Goal: Book appointment/travel/reservation

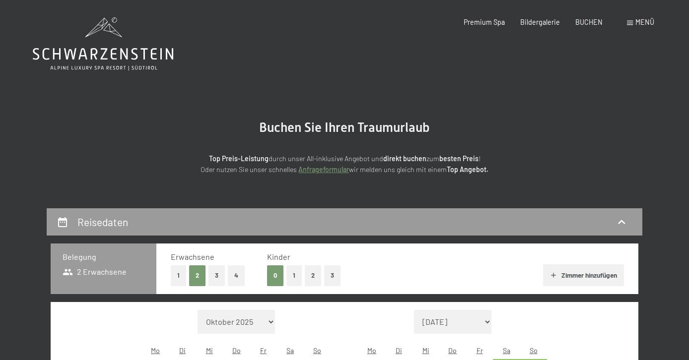
click at [179, 277] on button "1" at bounding box center [178, 275] width 15 height 20
click at [298, 276] on button "1" at bounding box center [293, 275] width 15 height 20
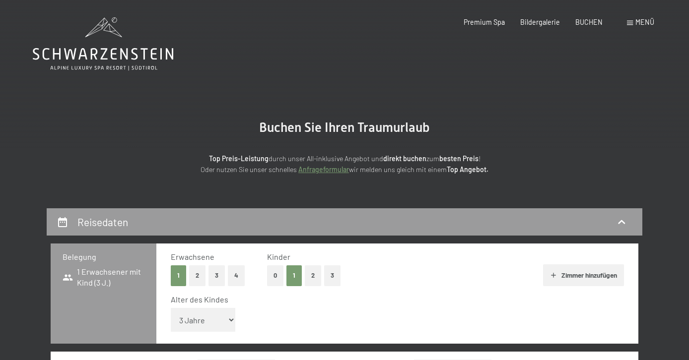
select select "6"
click at [417, 321] on div "Alter des Kindes Unter 1 Jahr 1 Jahr 2 Jahre 3 Jahre 4 Jahre 5 Jahre 6 Jahre 7 …" at bounding box center [397, 315] width 453 height 42
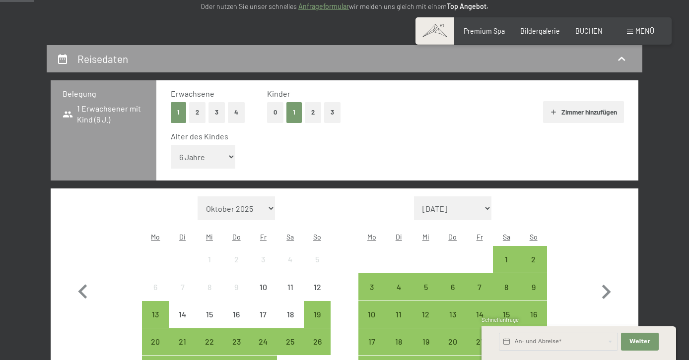
scroll to position [166, 0]
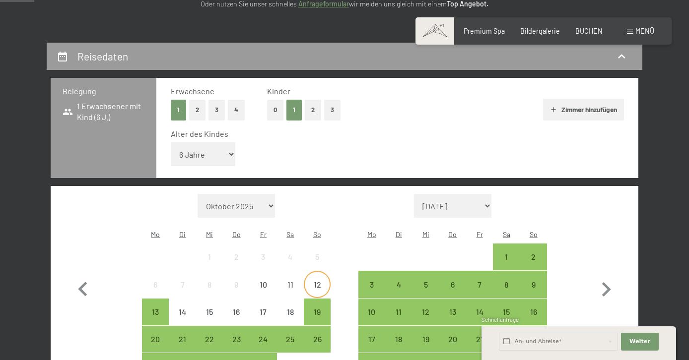
click at [320, 281] on div "12" at bounding box center [317, 293] width 25 height 25
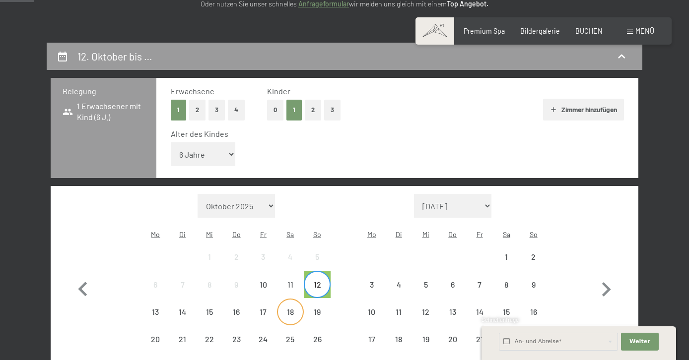
click at [285, 308] on div "18" at bounding box center [290, 320] width 25 height 25
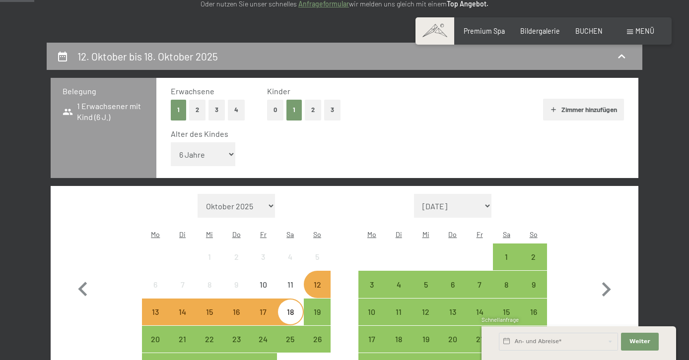
click at [588, 248] on div "Monat/Jahr [DATE] [DATE] [DATE] [DATE] [DATE] [PERSON_NAME][DATE] [DATE] [DATE]…" at bounding box center [344, 287] width 552 height 187
click at [639, 336] on button "Weiter Adressfelder ausblenden" at bounding box center [640, 342] width 38 height 18
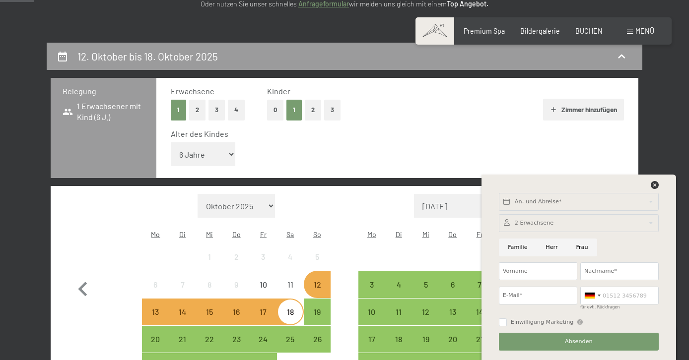
click at [657, 178] on div "An- und Abreise* Weiter Adressfelder ausblenden 2 Erwachsene 2 Erwachsene Älter…" at bounding box center [578, 268] width 173 height 186
click at [650, 187] on icon at bounding box center [654, 185] width 8 height 8
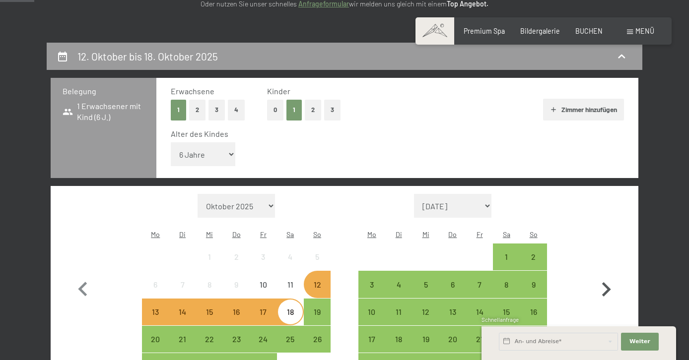
click at [617, 295] on button "button" at bounding box center [605, 287] width 29 height 187
select select "[DATE]"
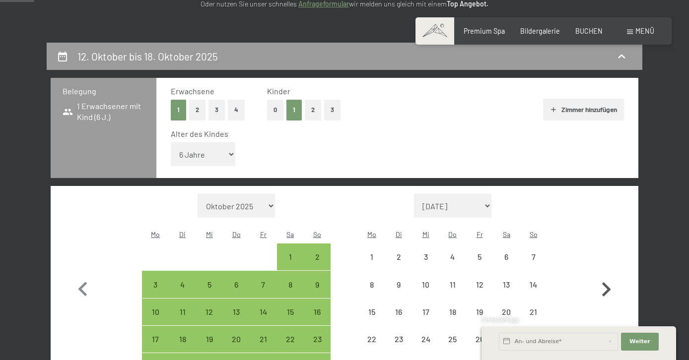
select select "[DATE]"
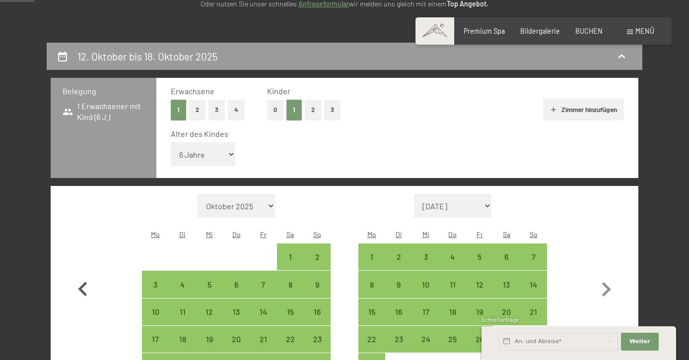
click at [75, 275] on icon "button" at bounding box center [82, 289] width 29 height 29
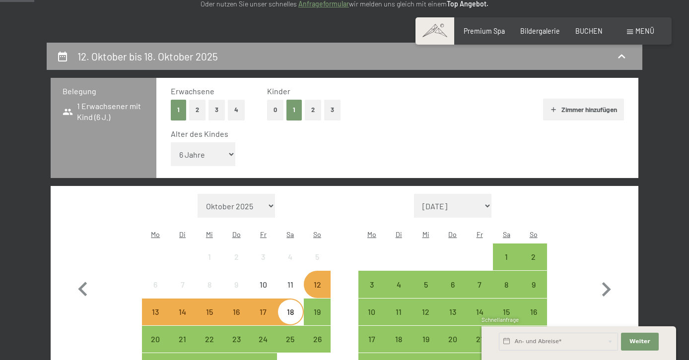
click at [623, 218] on div "Monat/Jahr [DATE] [DATE] [DATE] [DATE] [DATE] [PERSON_NAME][DATE] [DATE] [DATE]…" at bounding box center [344, 287] width 587 height 202
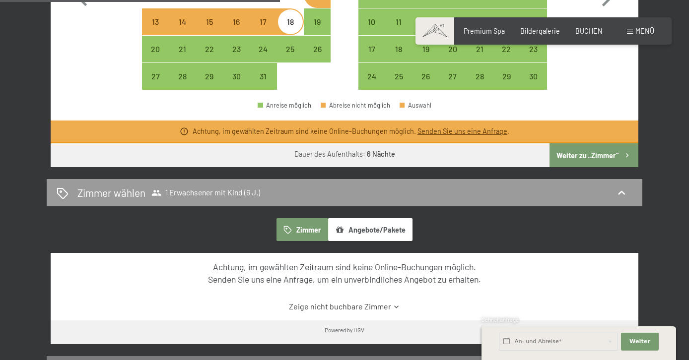
scroll to position [441, 0]
